Goal: Task Accomplishment & Management: Manage account settings

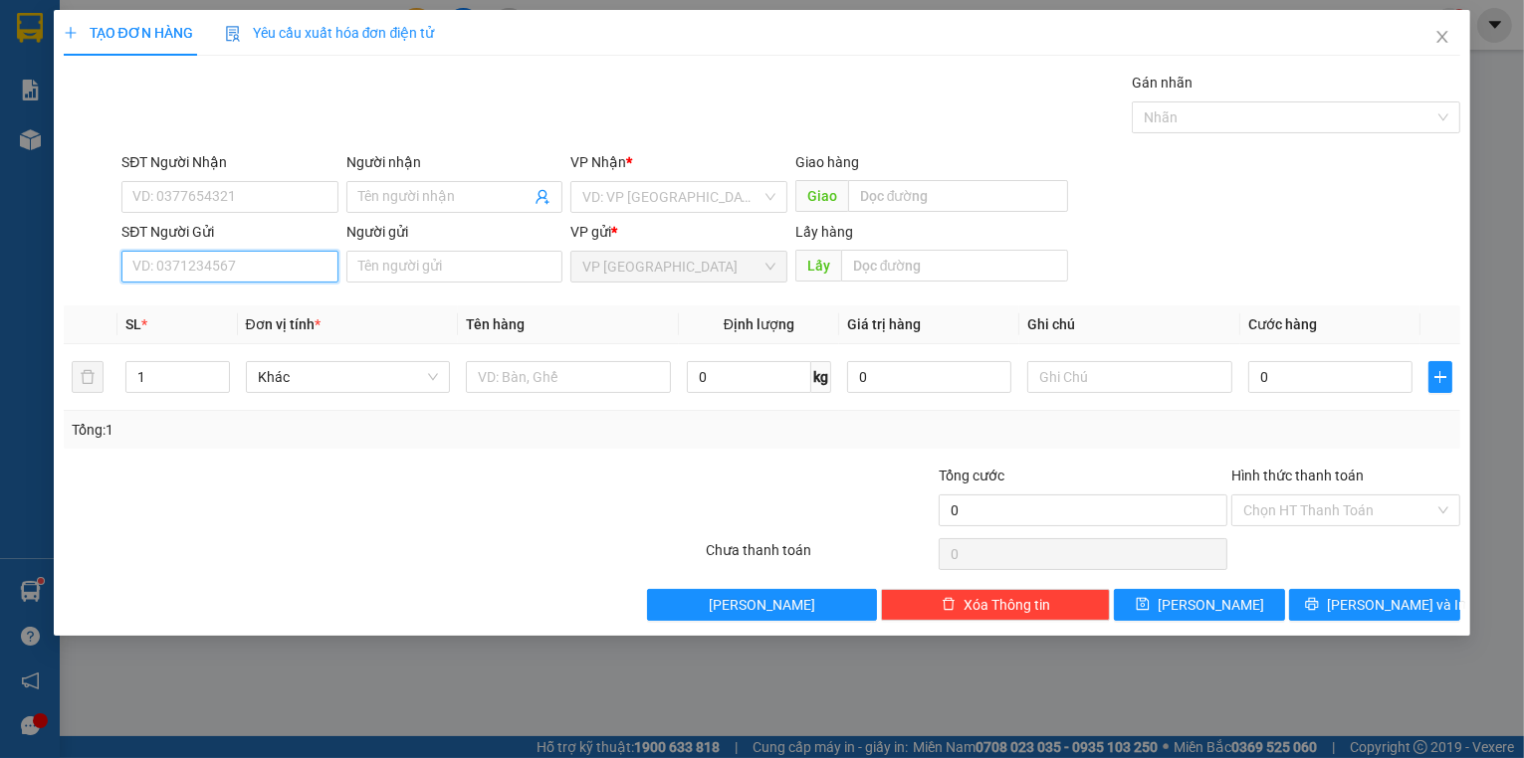
click at [168, 270] on input "SĐT Người Gửi" at bounding box center [229, 267] width 217 height 32
paste input "0789737409"
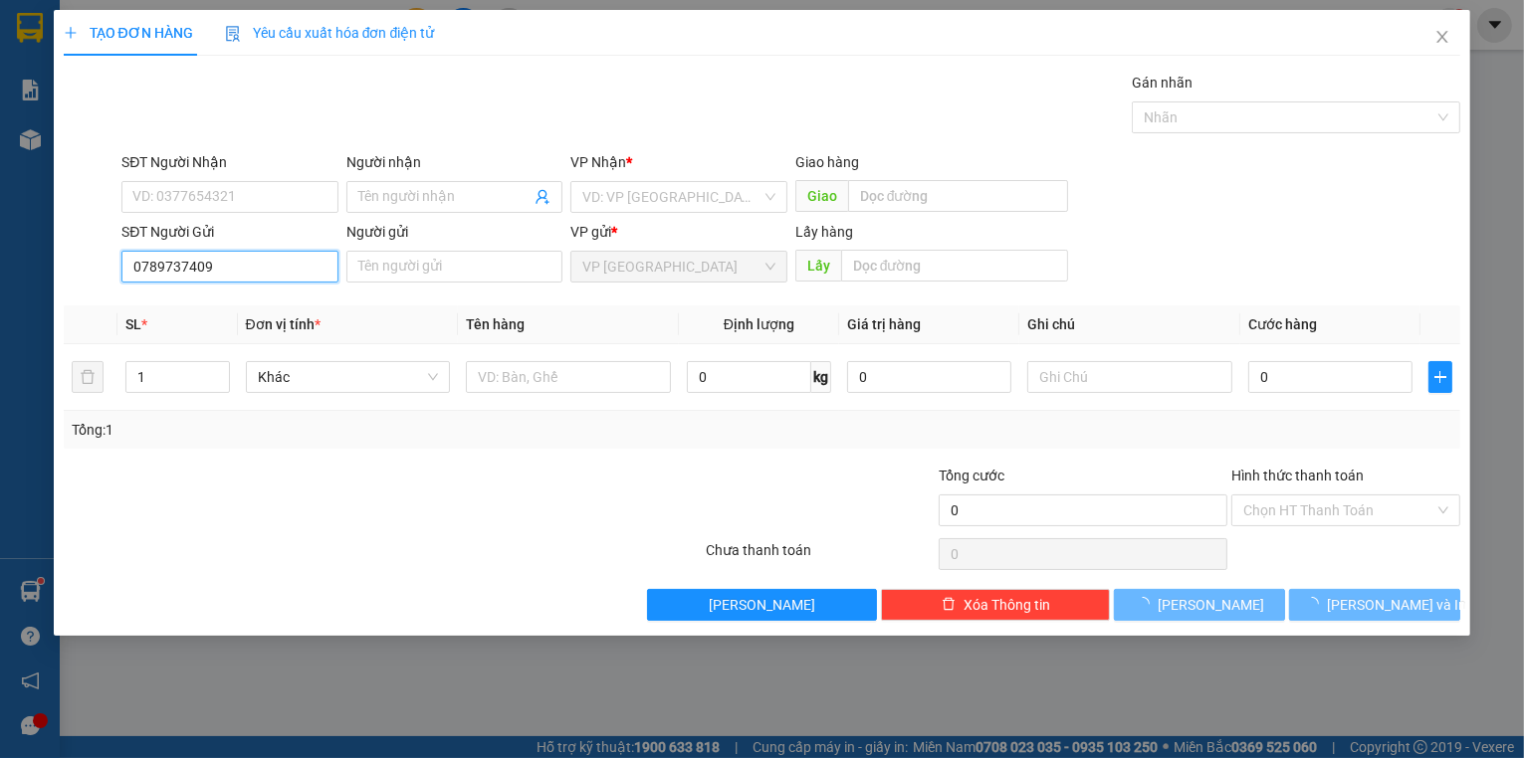
type input "0789737409"
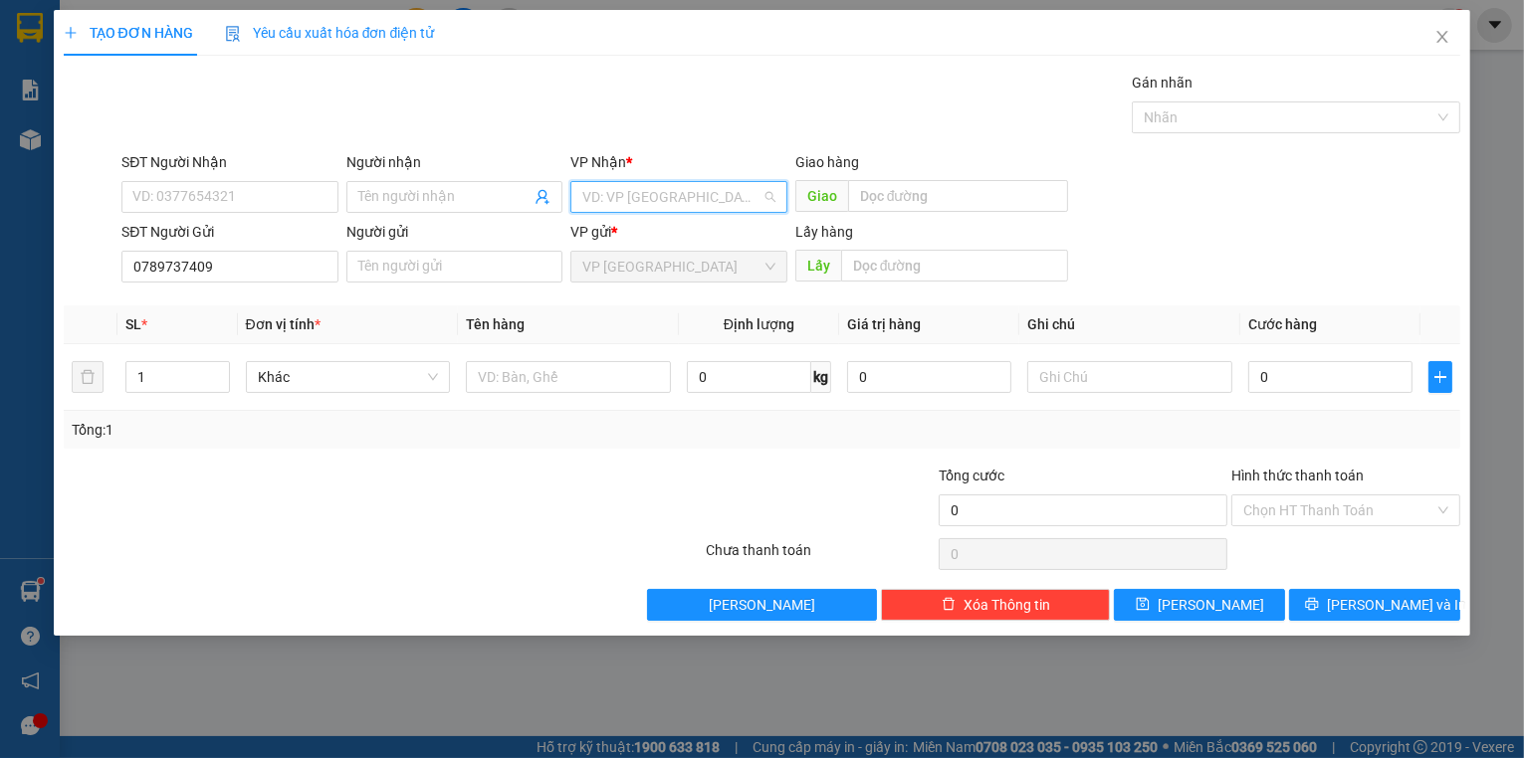
click at [667, 201] on input "search" at bounding box center [671, 197] width 179 height 30
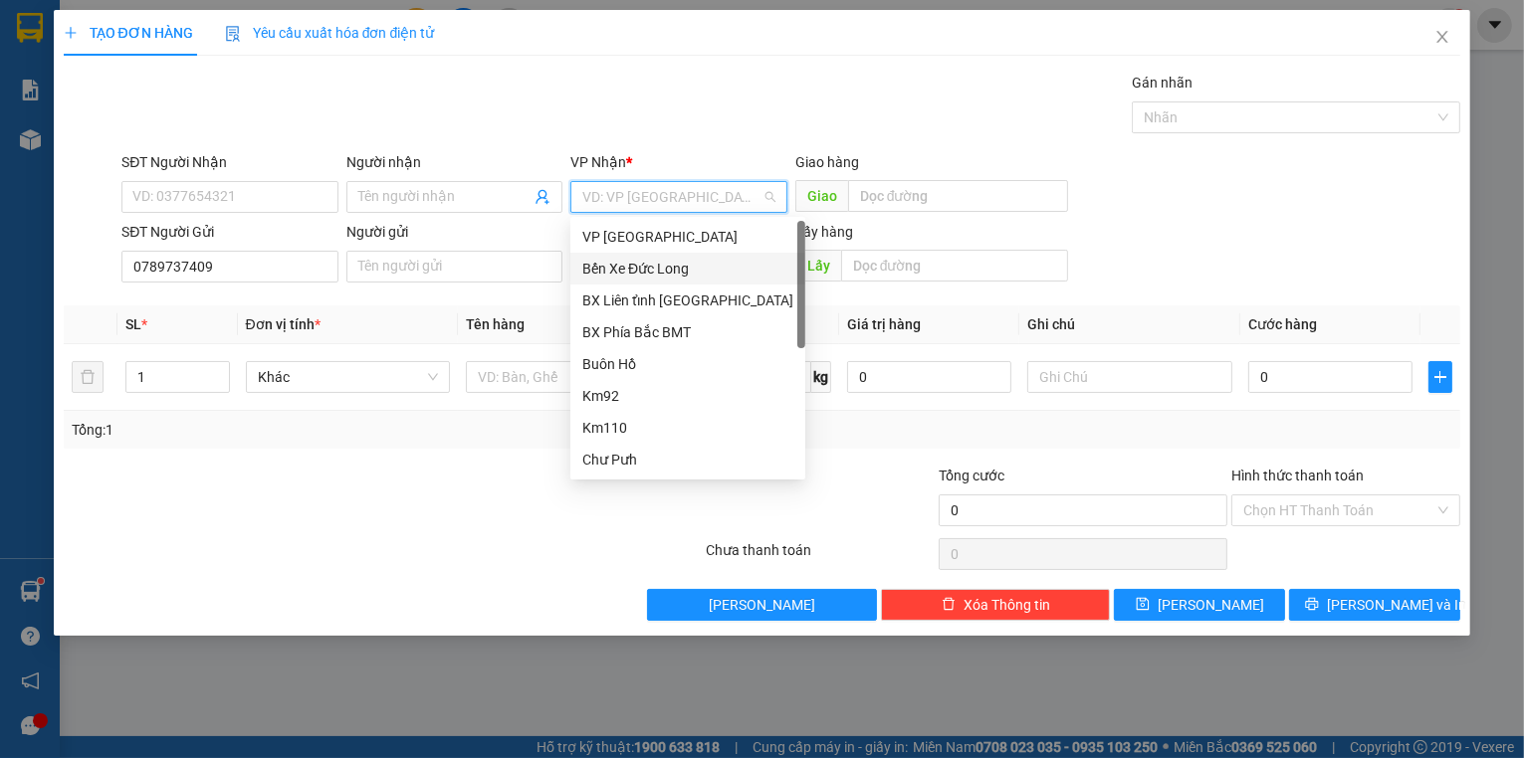
click at [697, 273] on div "Bến Xe Đức Long" at bounding box center [687, 269] width 211 height 22
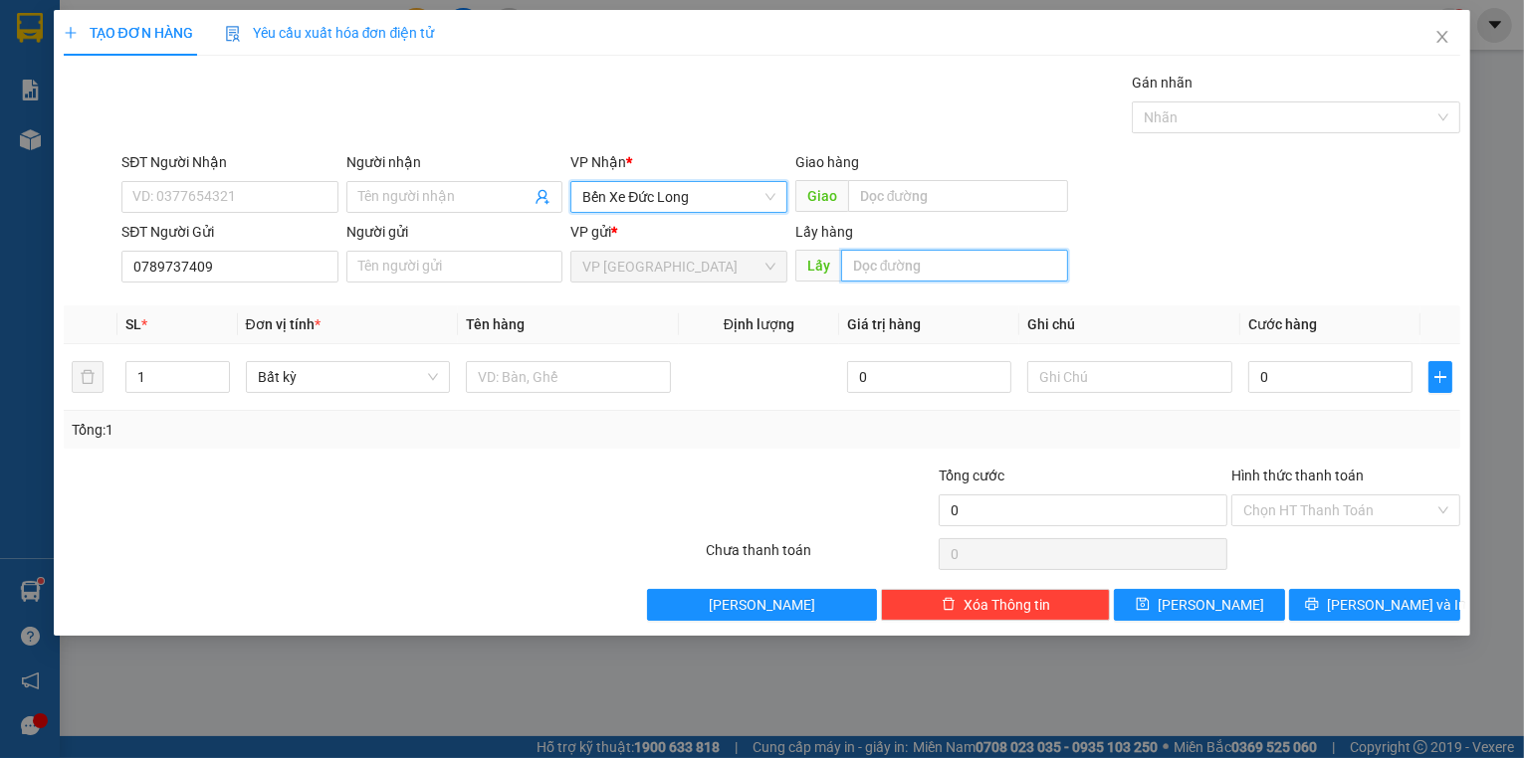
drag, startPoint x: 971, startPoint y: 270, endPoint x: 965, endPoint y: 259, distance: 12.5
click at [969, 266] on input "text" at bounding box center [954, 266] width 227 height 32
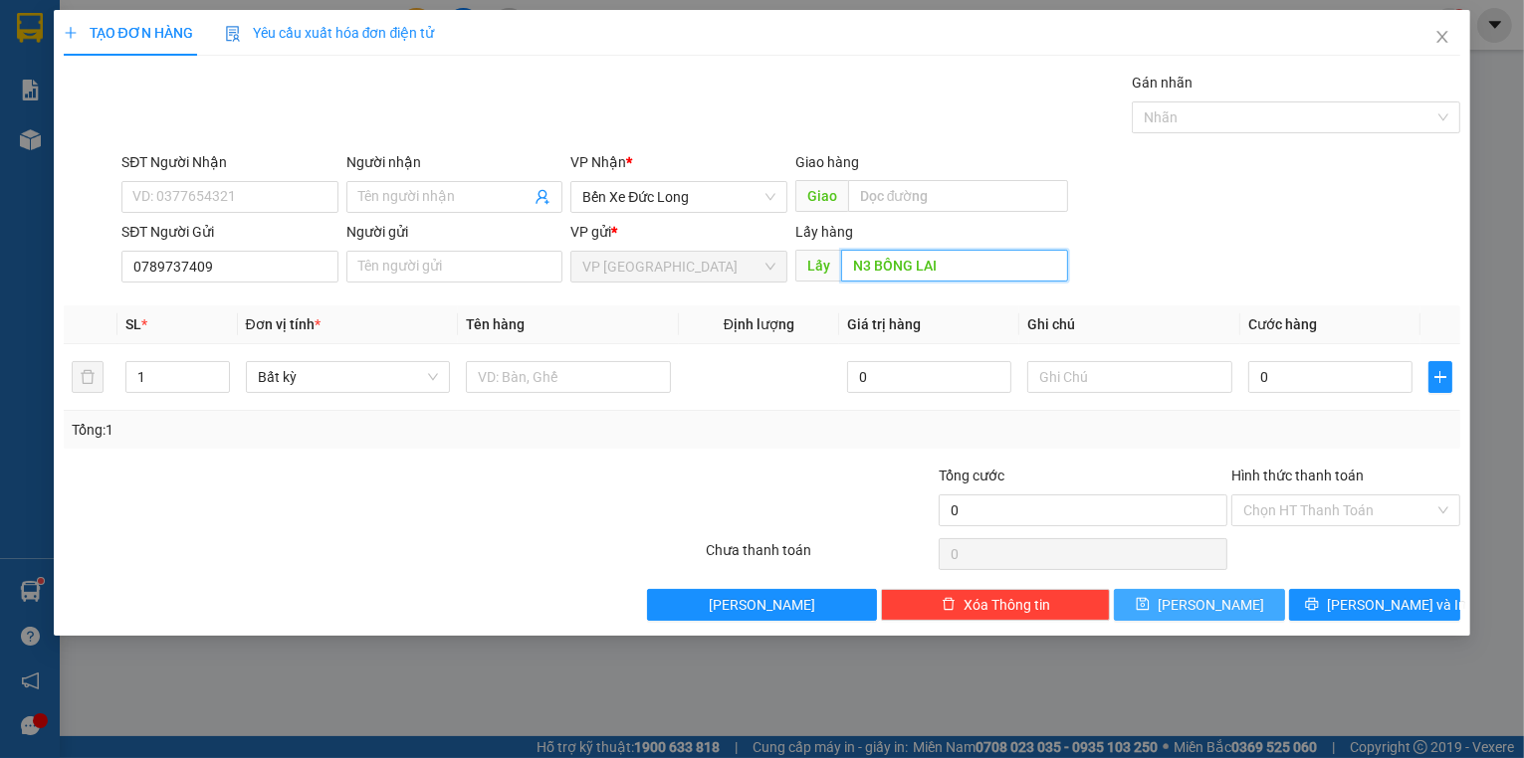
type input "N3 BỒNG LAI"
click at [1202, 603] on span "[PERSON_NAME]" at bounding box center [1211, 605] width 107 height 22
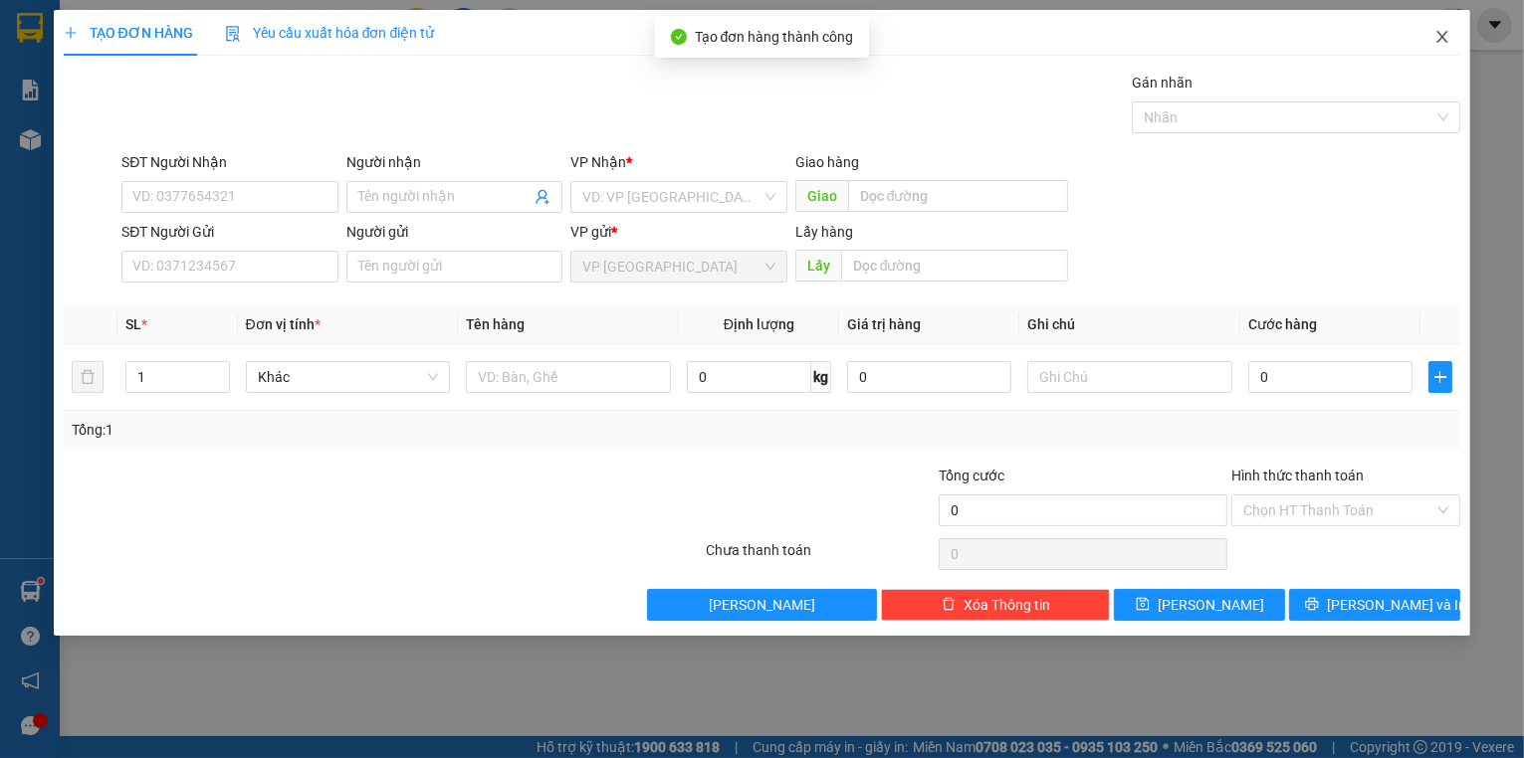
click at [1443, 44] on icon "close" at bounding box center [1442, 37] width 16 height 16
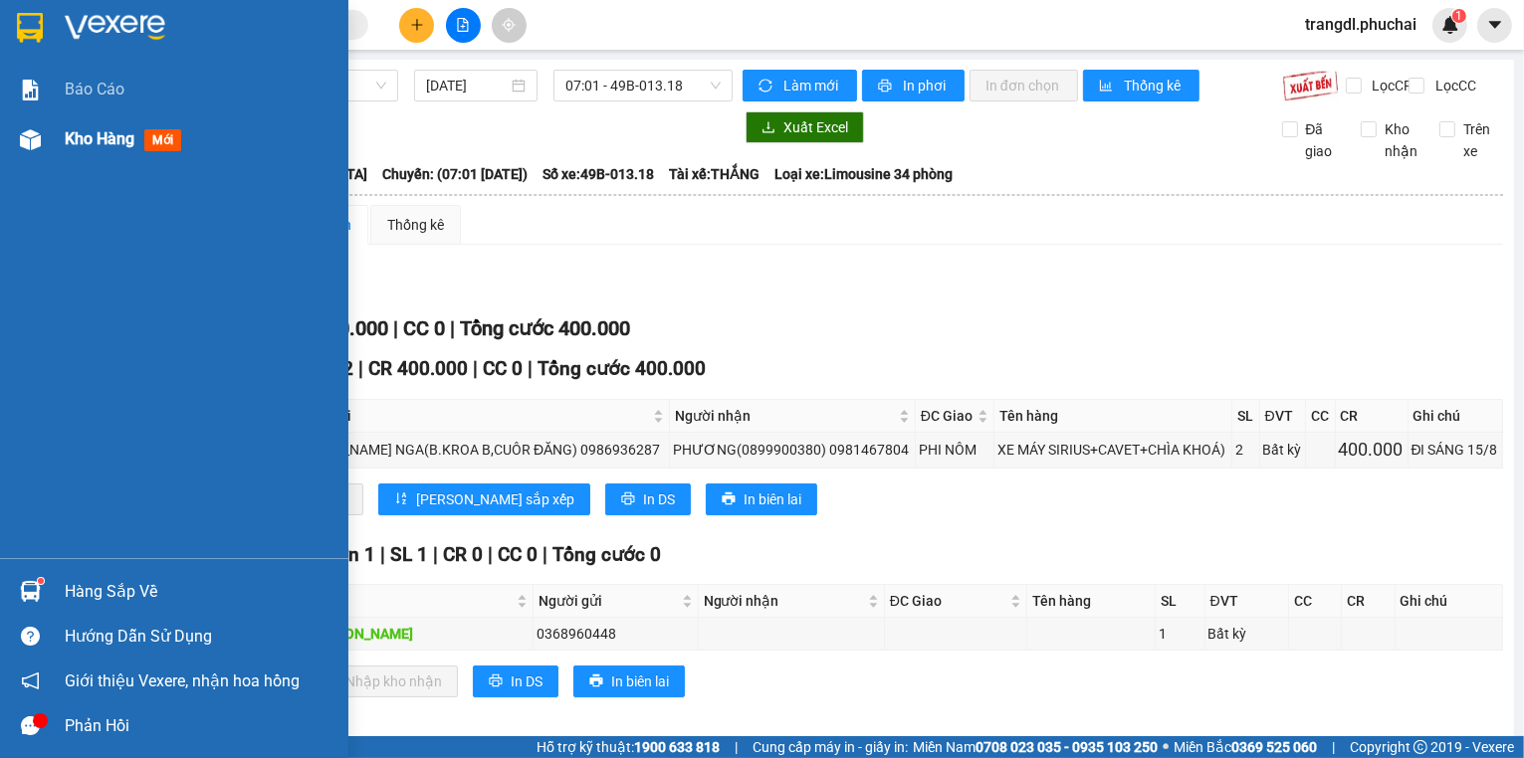
click at [36, 142] on img at bounding box center [30, 139] width 21 height 21
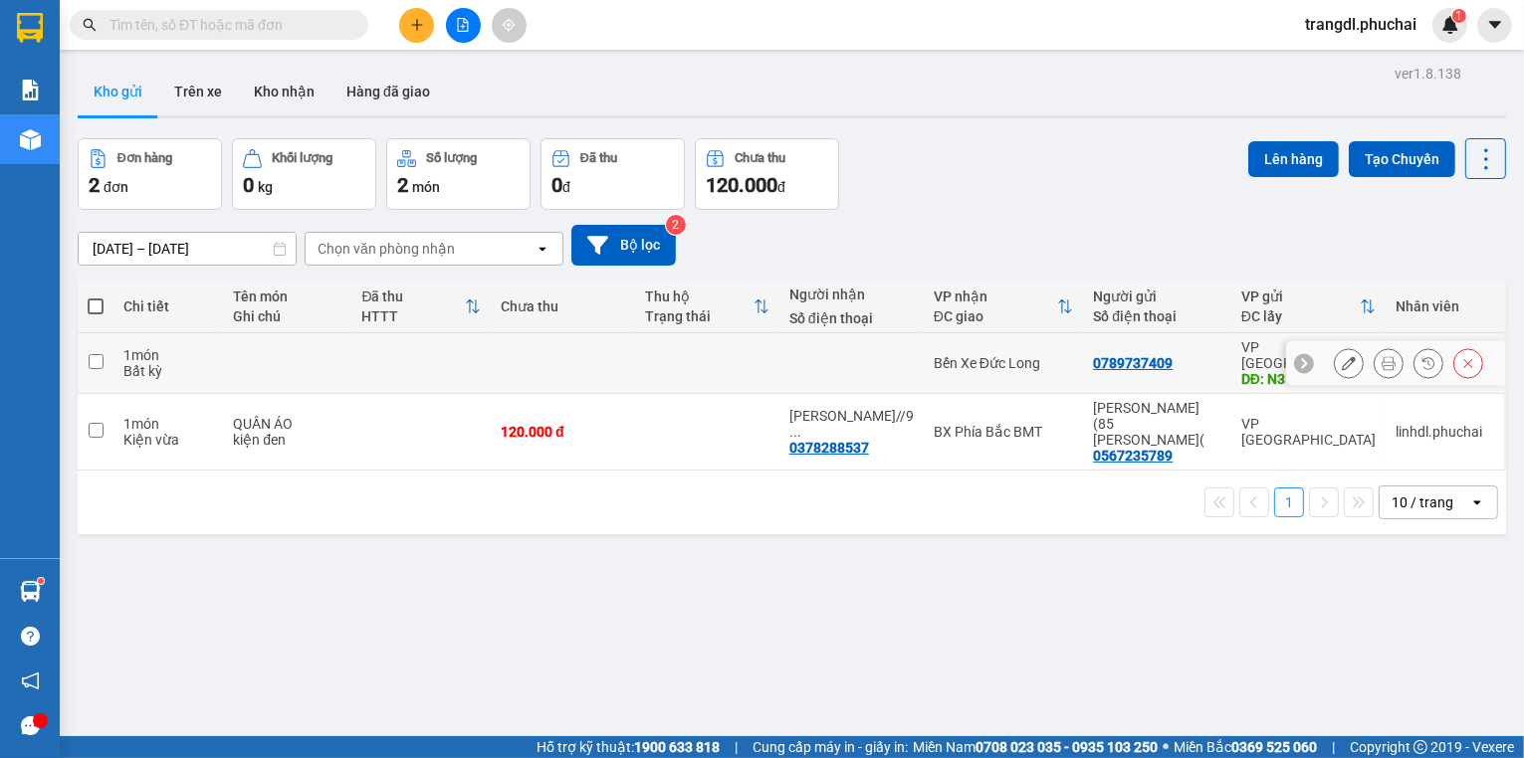
click at [1343, 359] on icon at bounding box center [1349, 363] width 14 height 14
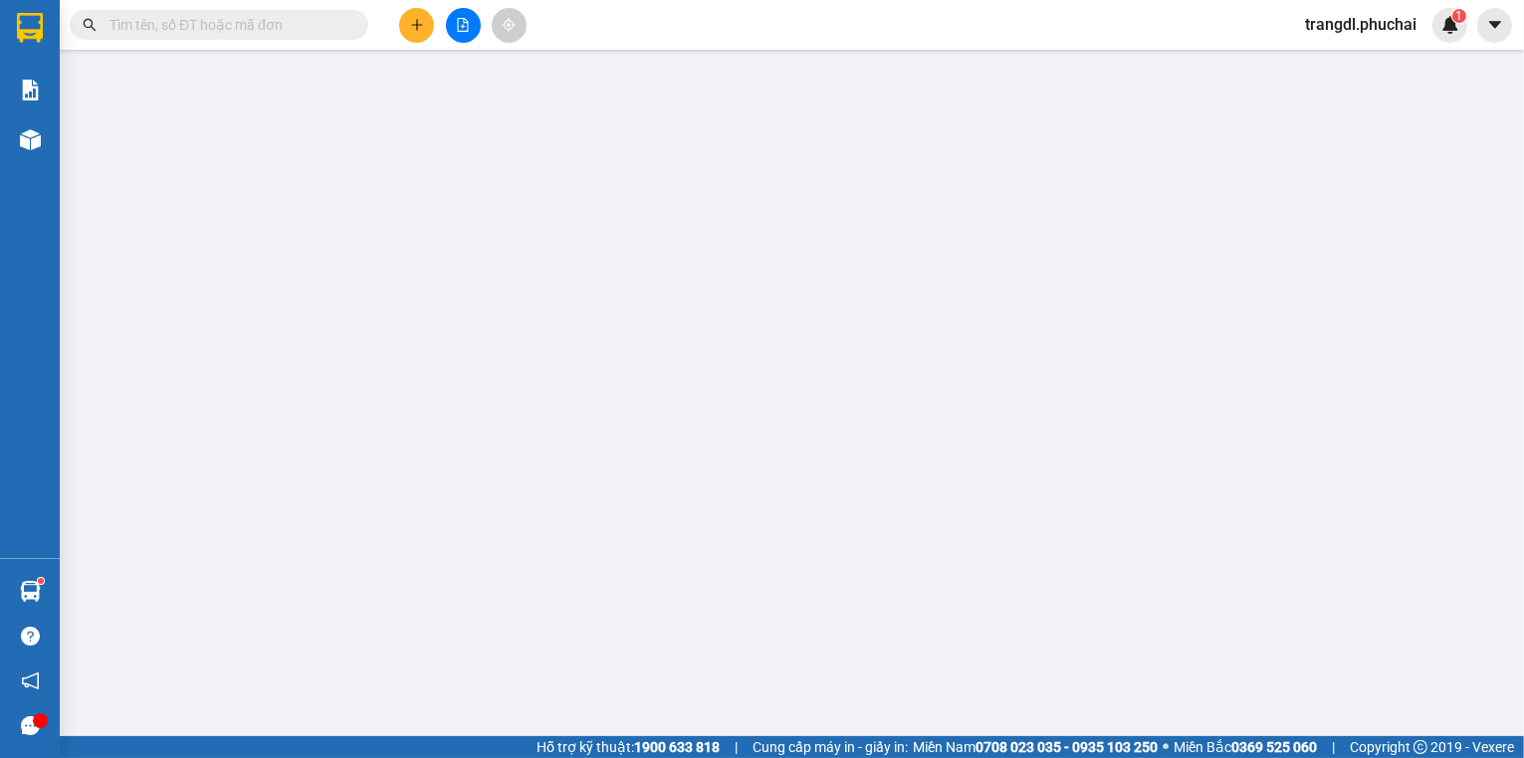
type input "0789737409"
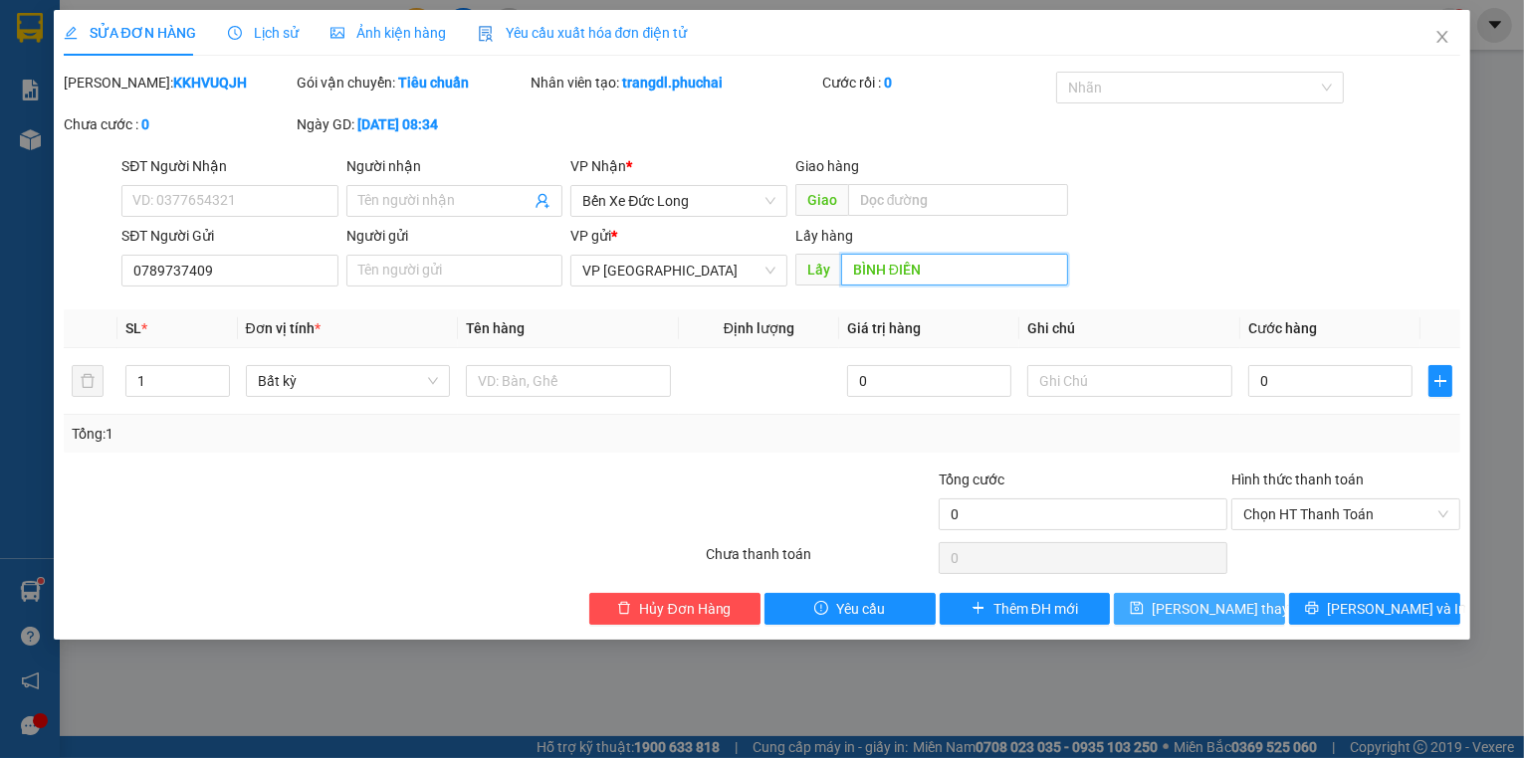
type input "BÌNH ĐIỀN"
drag, startPoint x: 1257, startPoint y: 609, endPoint x: 1008, endPoint y: 520, distance: 264.5
click at [1256, 609] on button "[PERSON_NAME] thay đổi" at bounding box center [1199, 609] width 171 height 32
